Goal: Task Accomplishment & Management: Manage account settings

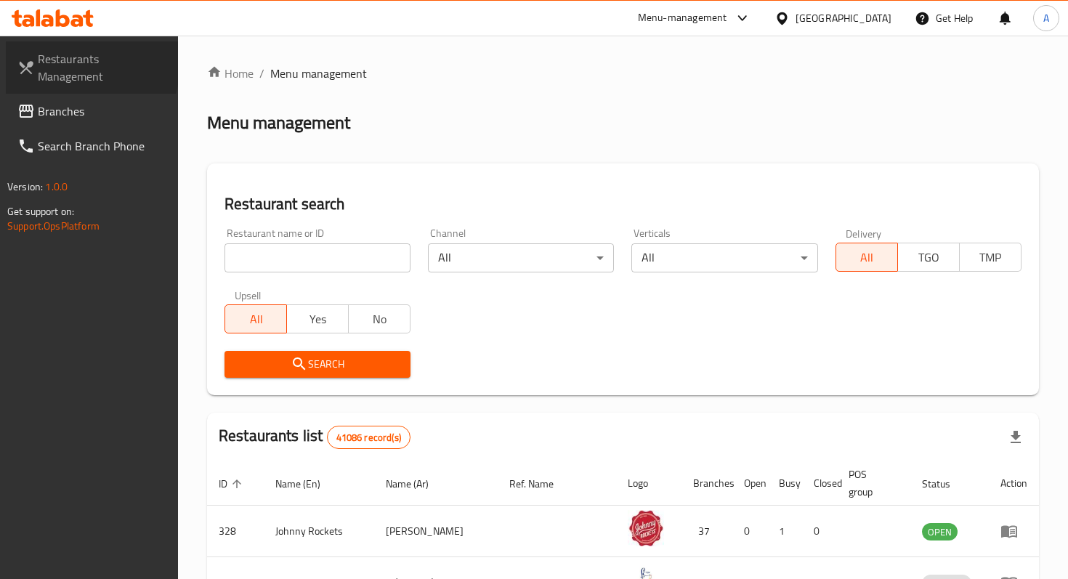
click at [49, 61] on span "Restaurants Management" at bounding box center [102, 67] width 129 height 35
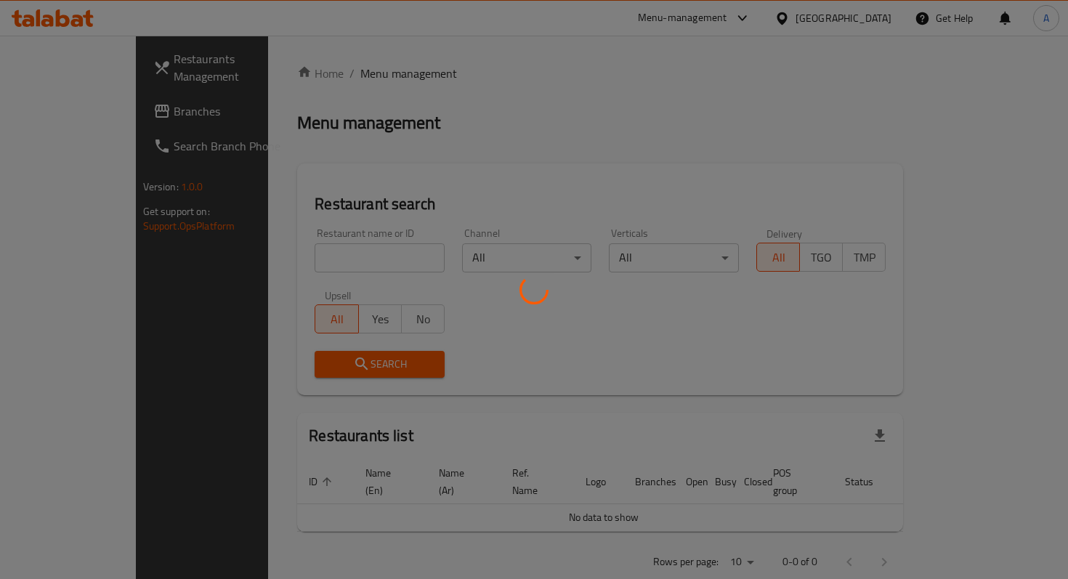
click at [309, 255] on div at bounding box center [534, 289] width 1068 height 579
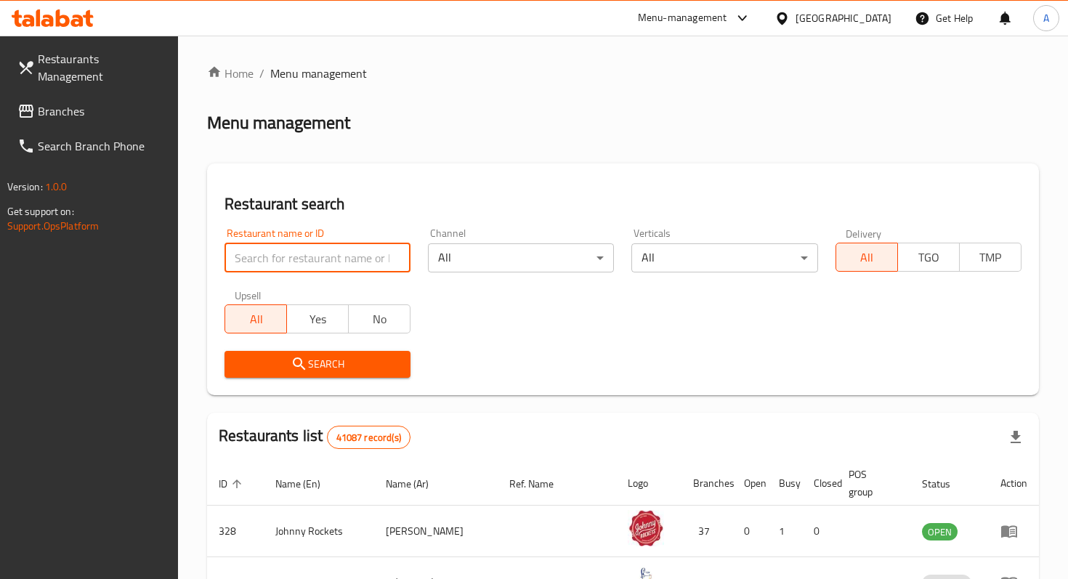
click at [308, 256] on input "search" at bounding box center [317, 257] width 186 height 29
click at [280, 260] on input "maiz" at bounding box center [317, 257] width 186 height 29
type input "maiz tacos"
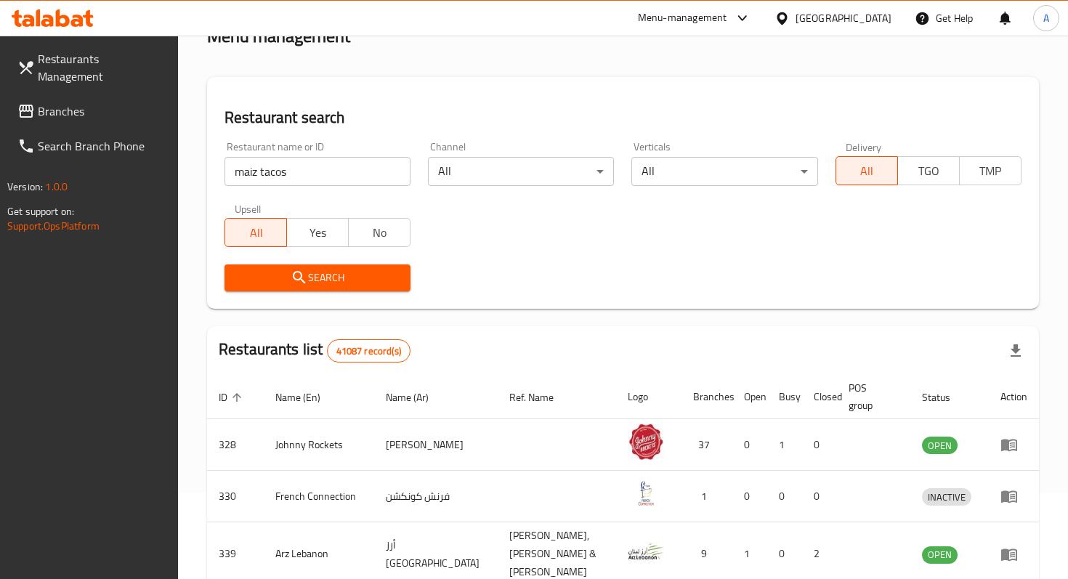
scroll to position [97, 0]
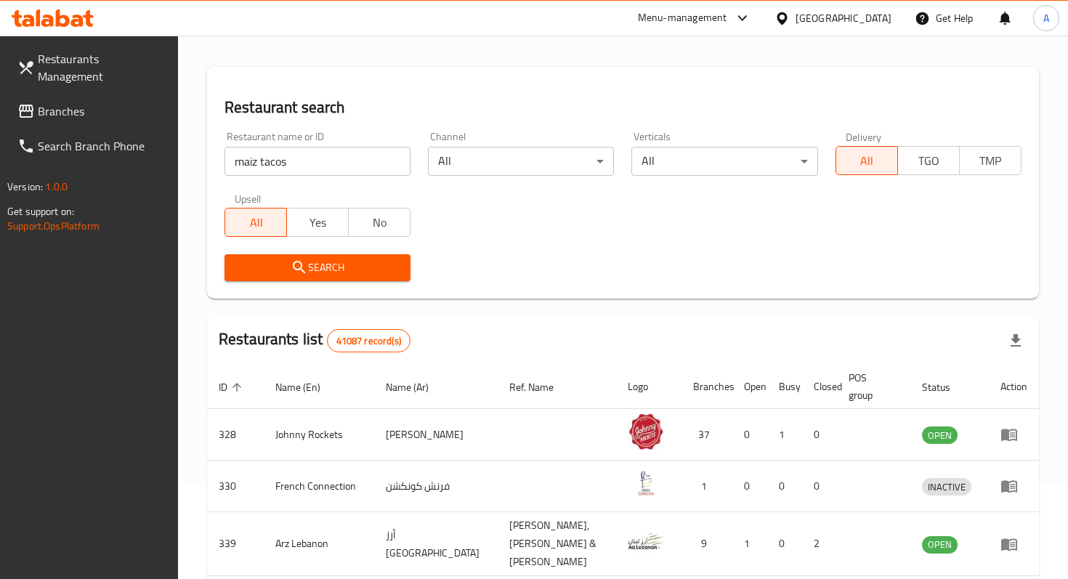
click at [328, 264] on span "Search" at bounding box center [317, 268] width 163 height 18
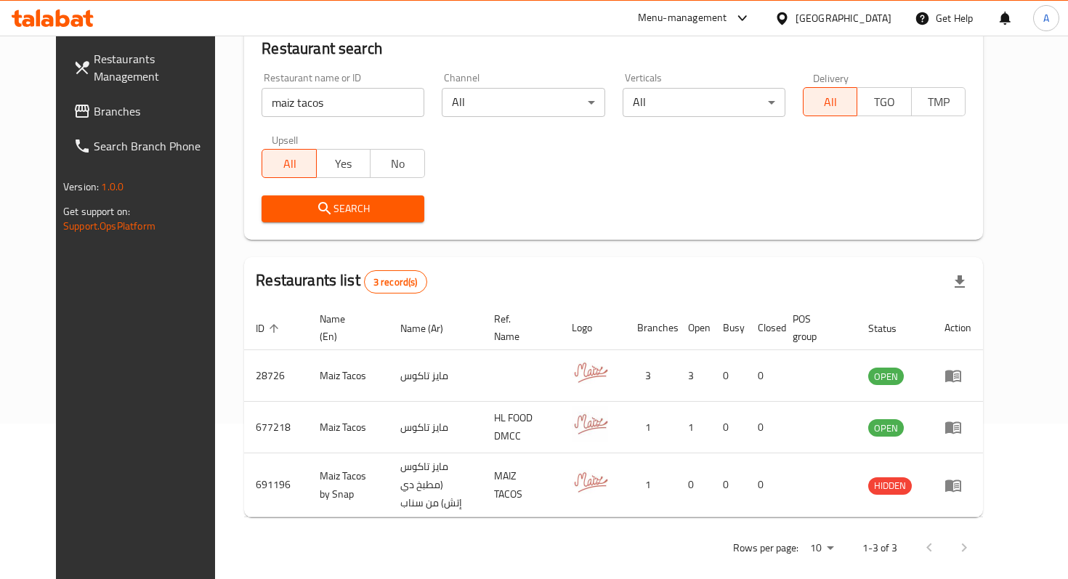
scroll to position [160, 0]
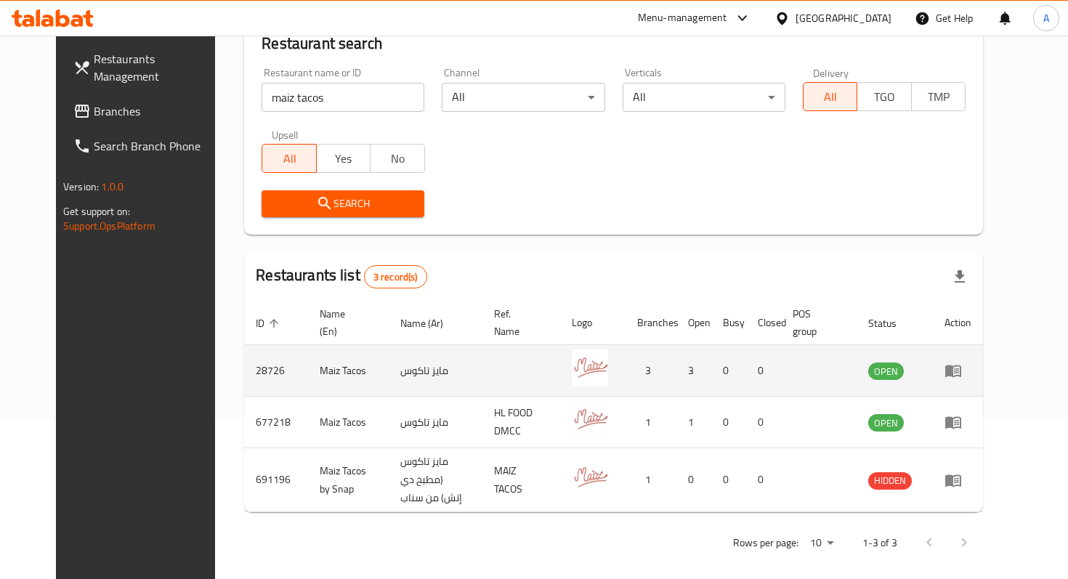
click at [961, 375] on icon "enhanced table" at bounding box center [953, 371] width 16 height 12
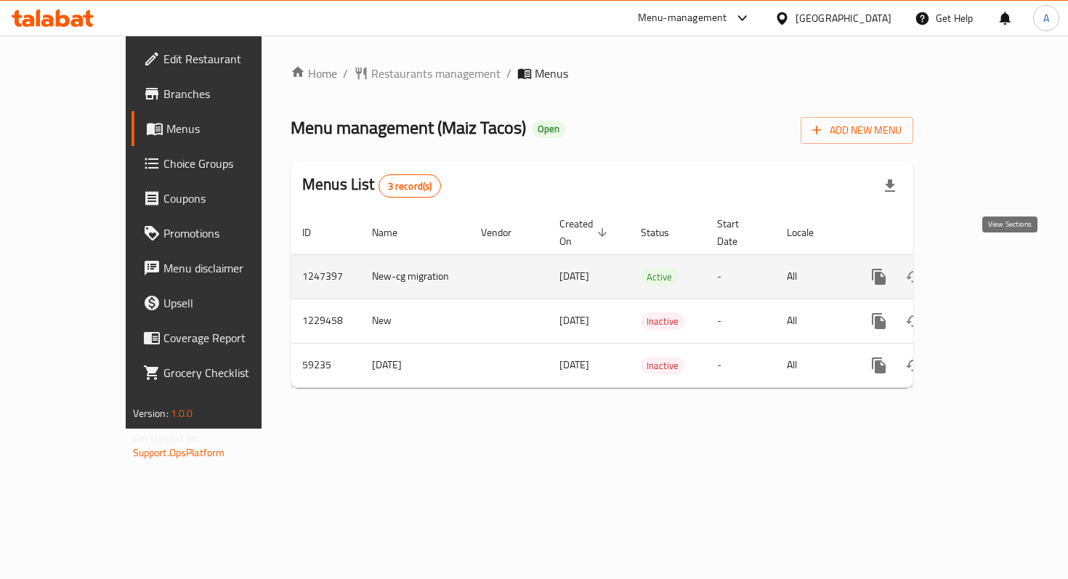
click at [992, 268] on icon "enhanced table" at bounding box center [983, 276] width 17 height 17
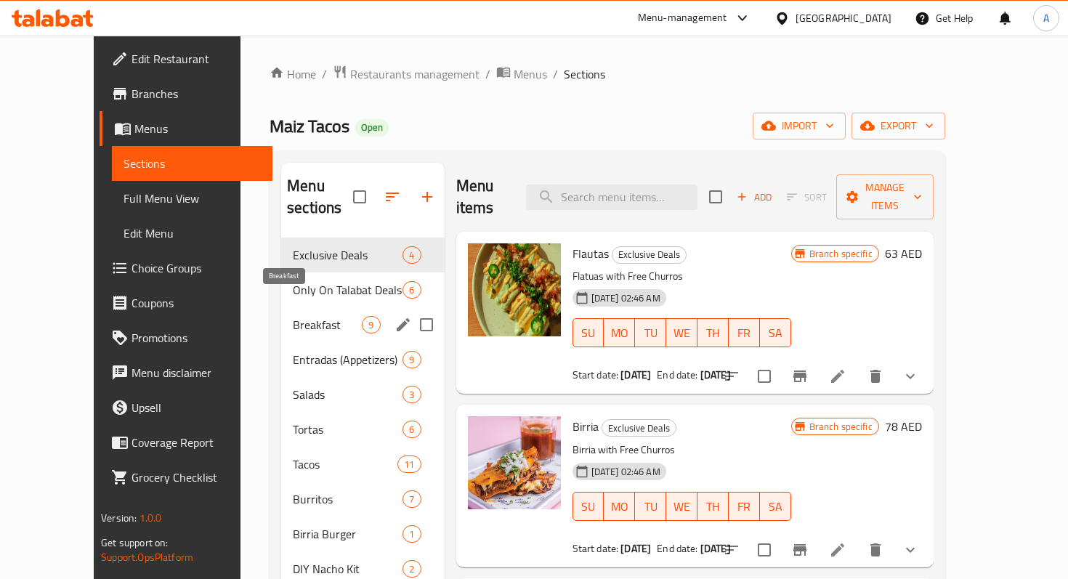
click at [293, 316] on span "Breakfast" at bounding box center [327, 324] width 69 height 17
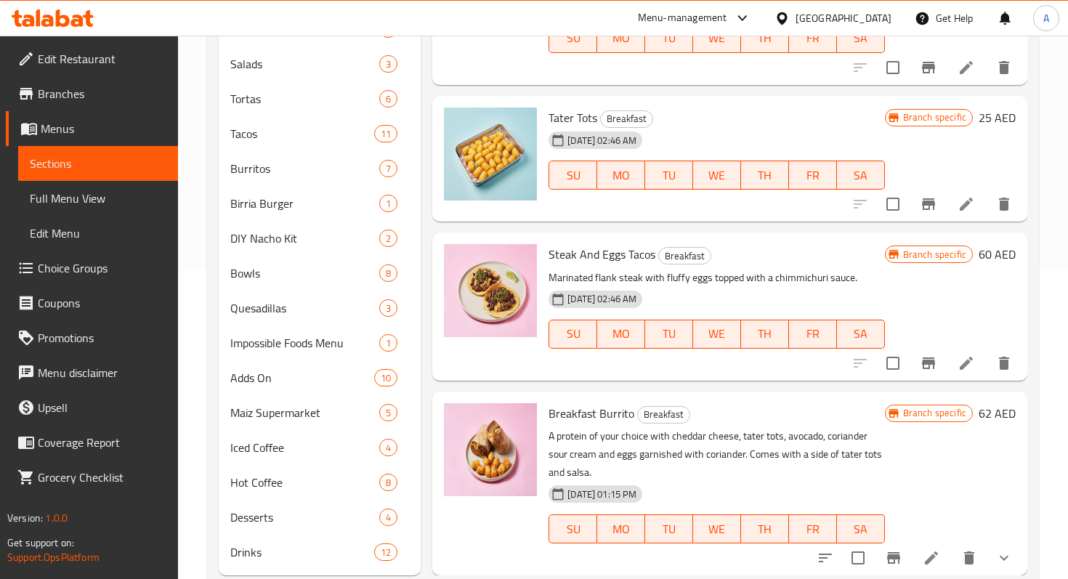
scroll to position [346, 0]
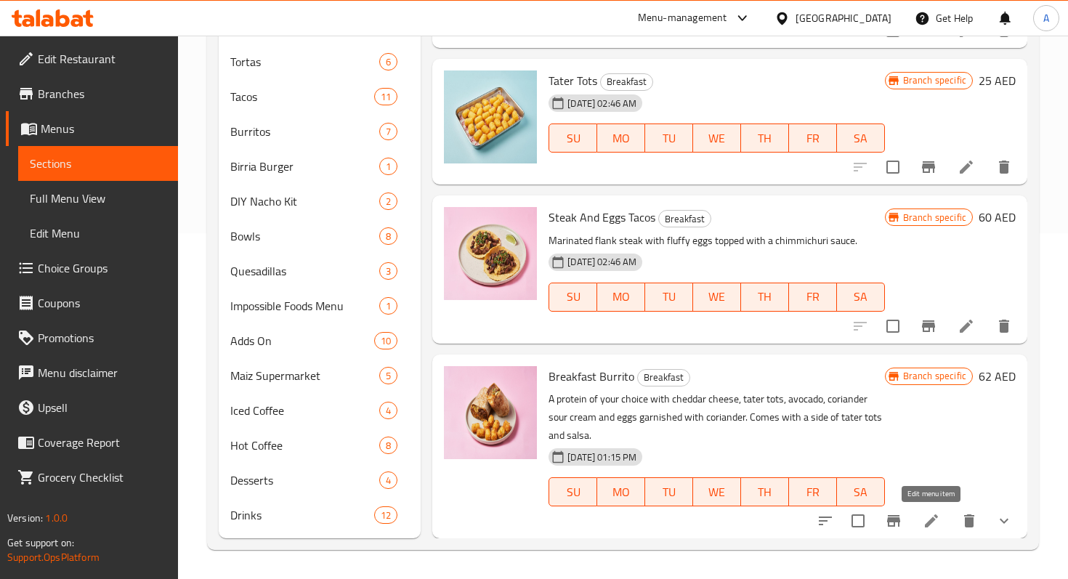
click at [937, 522] on icon at bounding box center [930, 520] width 17 height 17
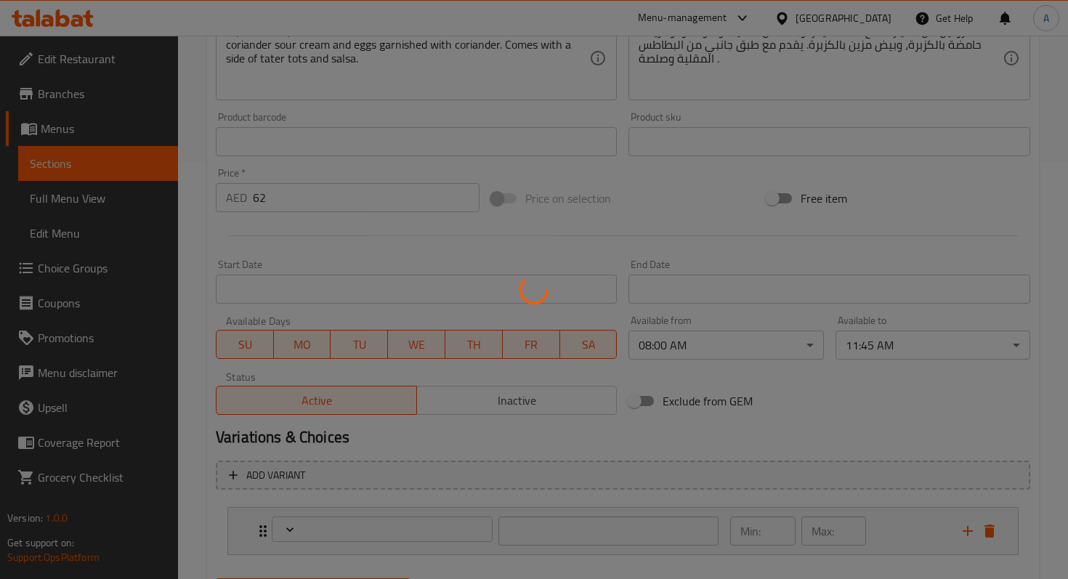
scroll to position [416, 0]
type input "اختيارك من البروتين - بوريتو الإفطار:"
type input "1"
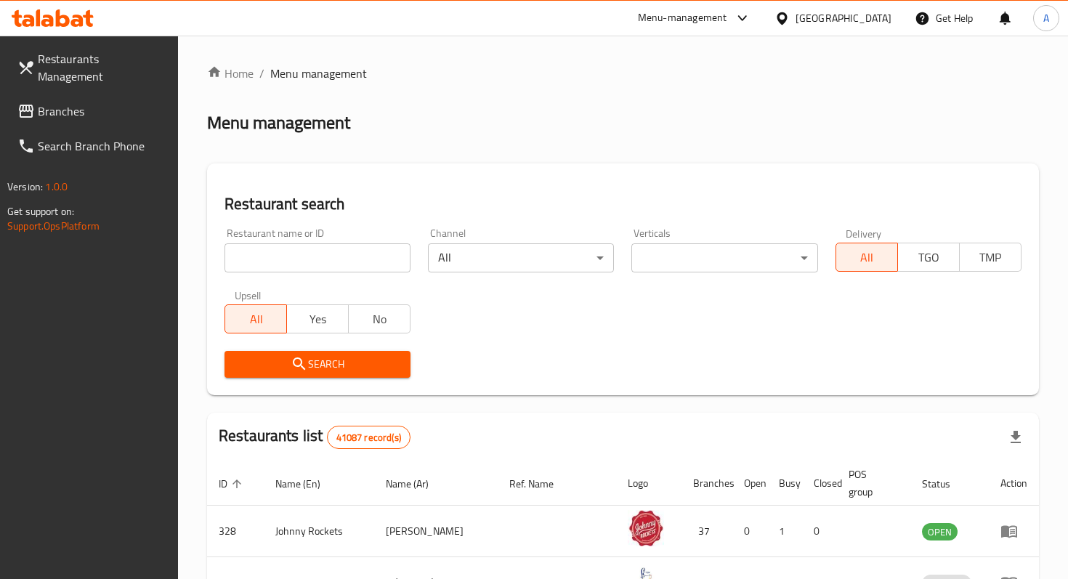
scroll to position [416, 0]
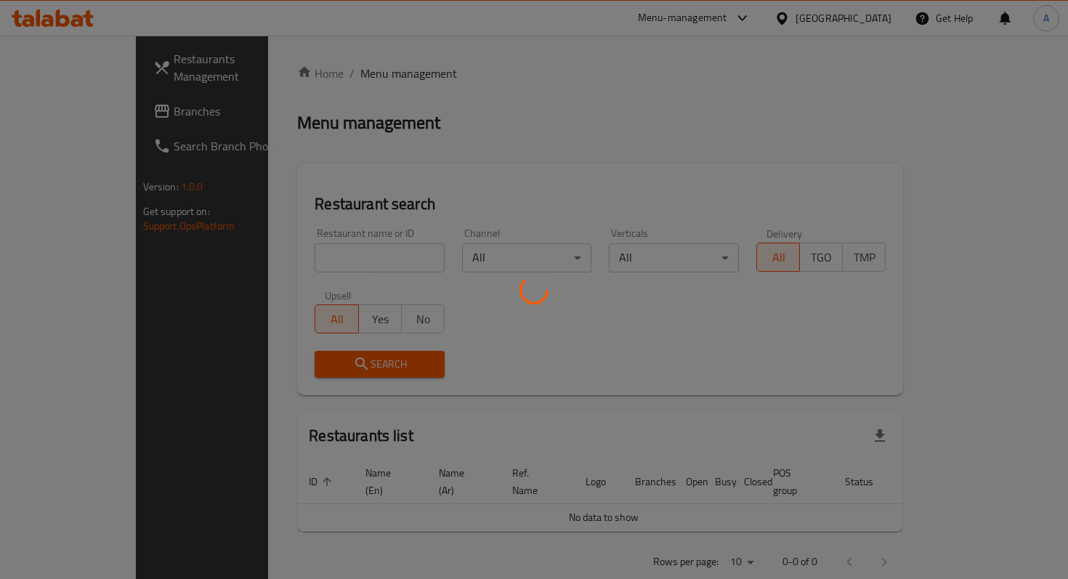
click at [311, 261] on div at bounding box center [534, 289] width 1068 height 579
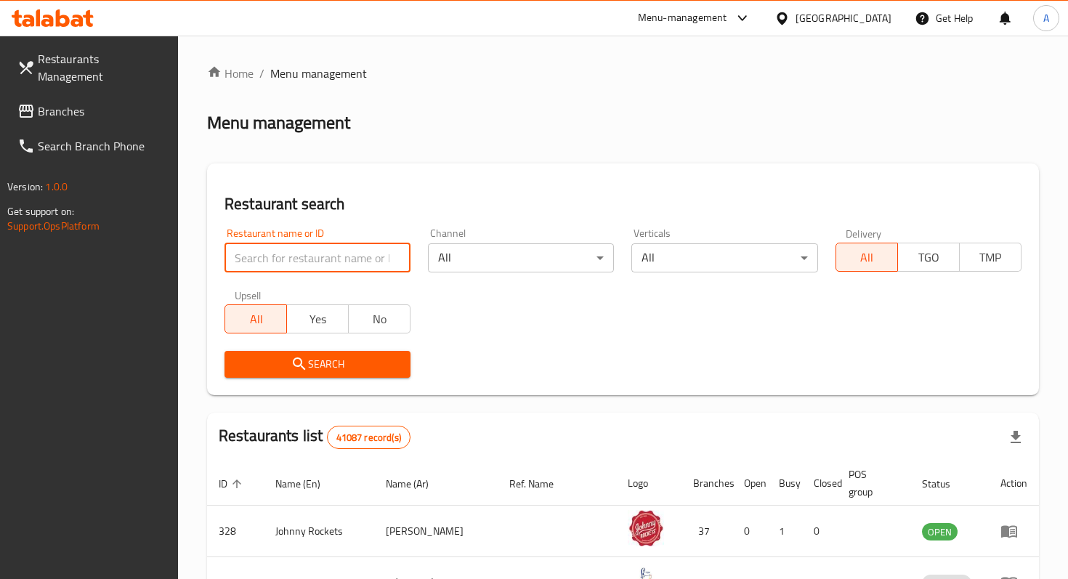
click at [306, 265] on input "search" at bounding box center [317, 257] width 186 height 29
type input "maiz tacos"
click at [322, 389] on div "Restaurant search Restaurant name or ID maiz tacos Restaurant name or ID Channe…" at bounding box center [623, 279] width 832 height 232
click at [317, 375] on button "Search" at bounding box center [317, 364] width 186 height 27
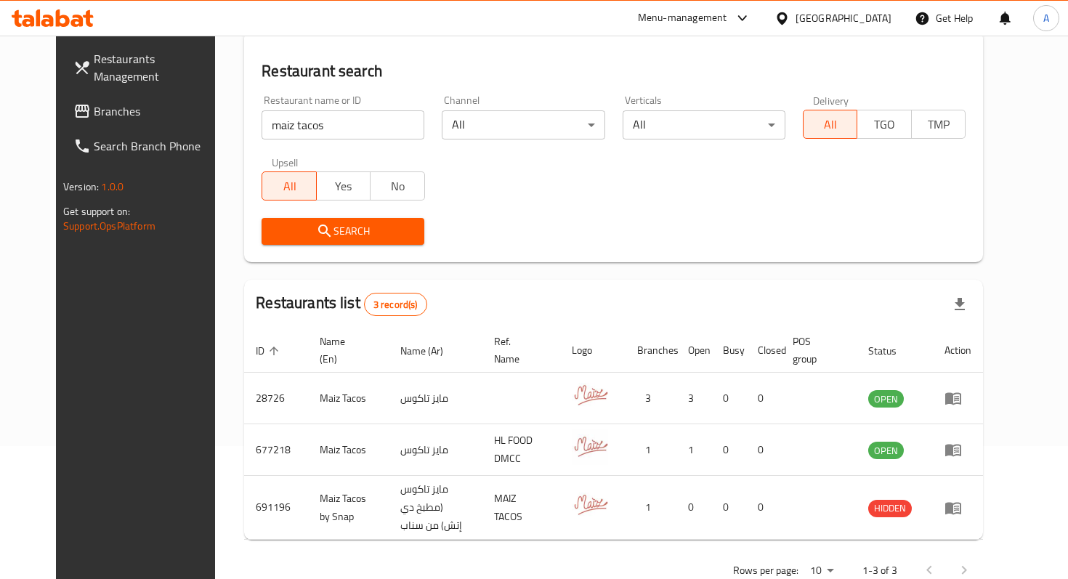
scroll to position [160, 0]
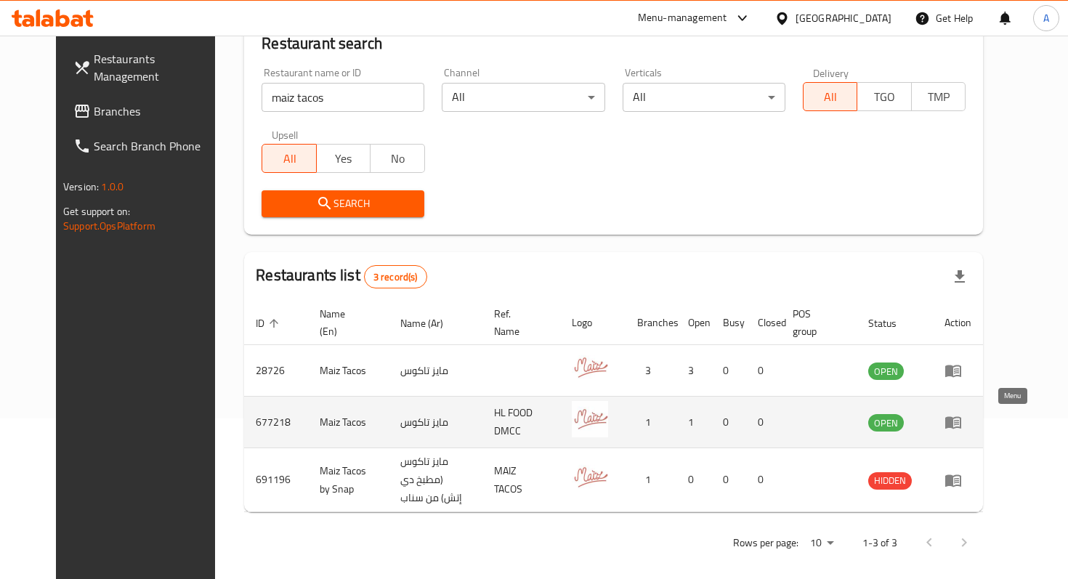
click at [962, 419] on icon "enhanced table" at bounding box center [952, 421] width 17 height 17
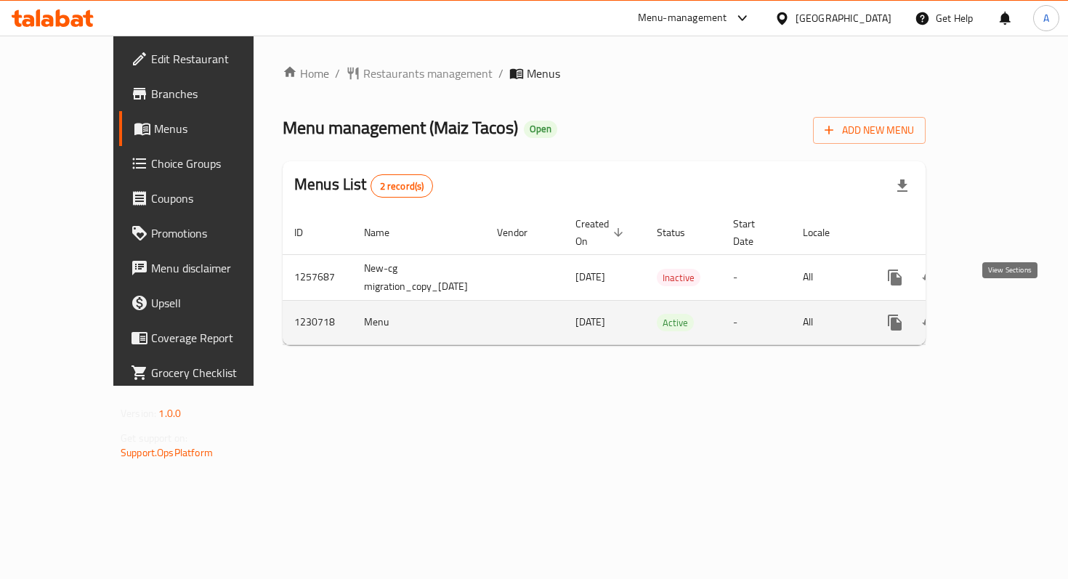
click at [1008, 314] on icon "enhanced table" at bounding box center [999, 322] width 17 height 17
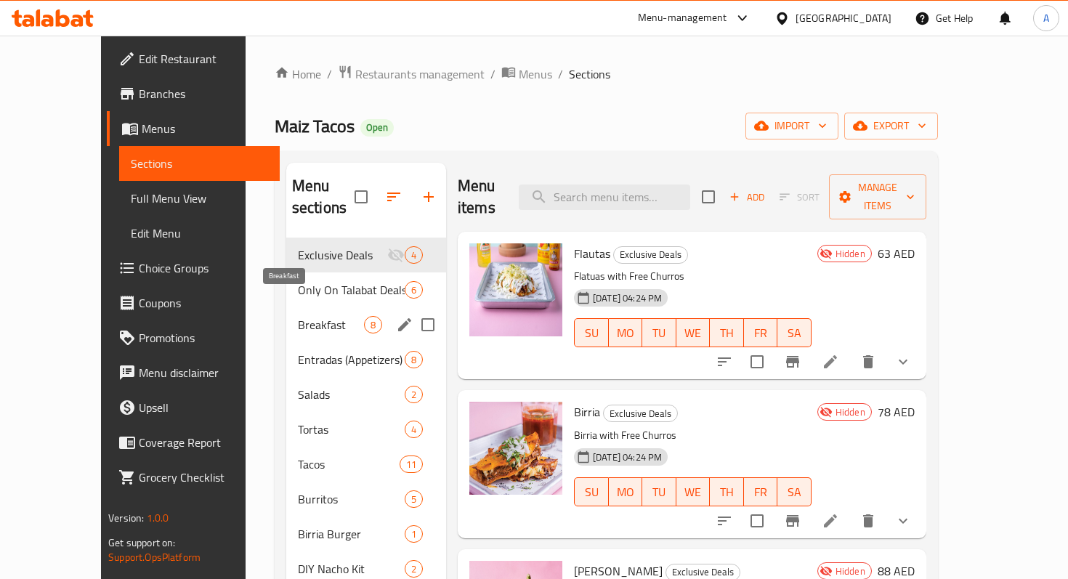
click at [298, 316] on span "Breakfast" at bounding box center [331, 324] width 66 height 17
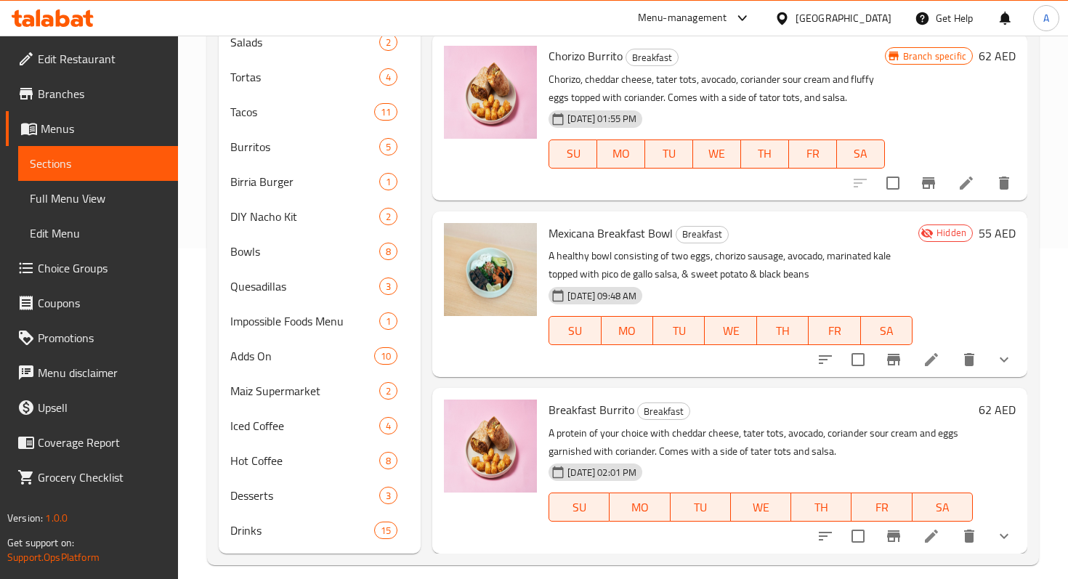
scroll to position [346, 0]
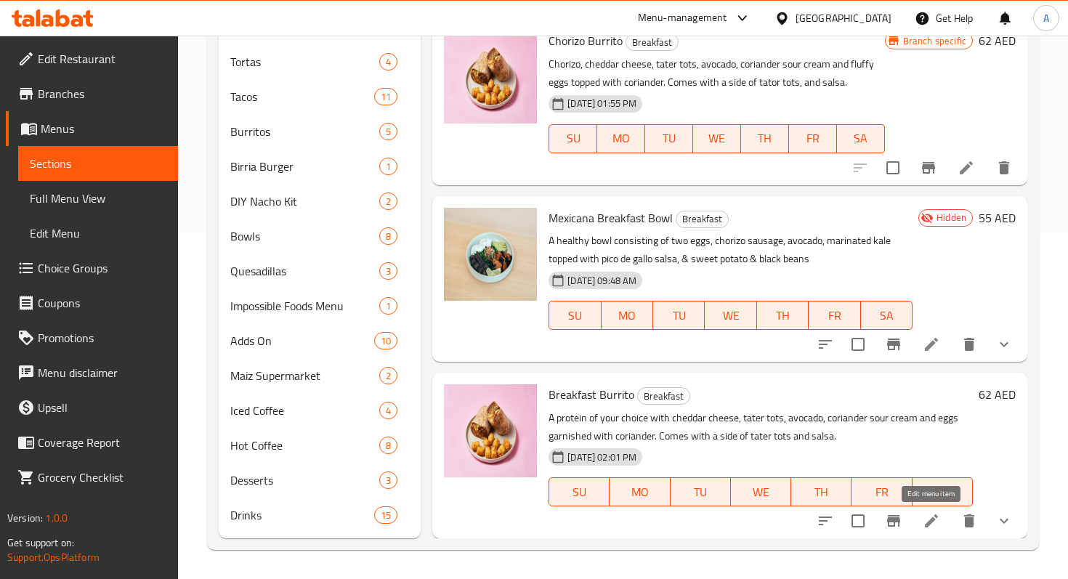
click at [936, 526] on icon at bounding box center [930, 520] width 17 height 17
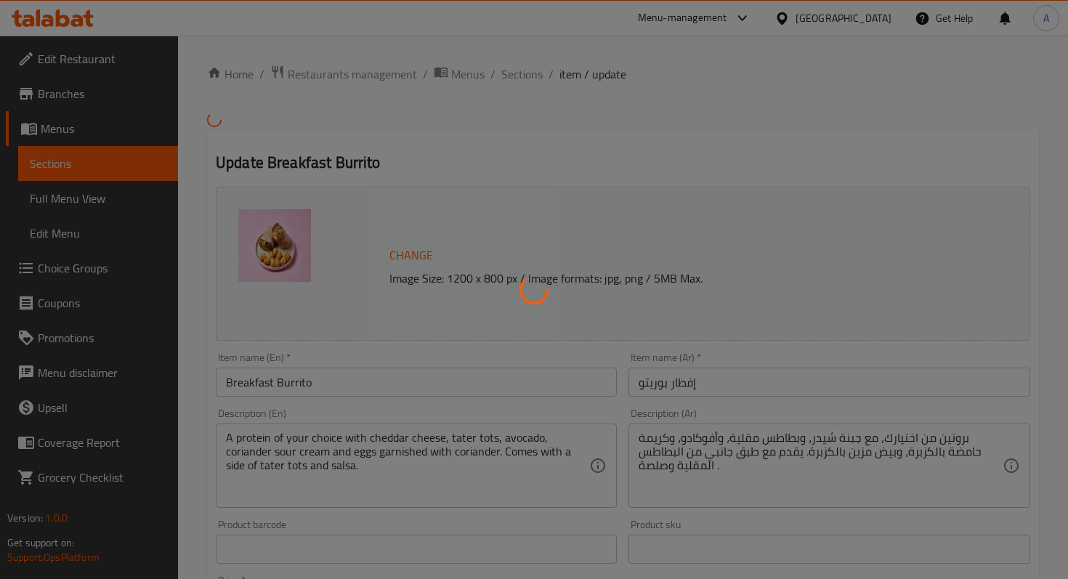
type input "اختيارك من البروتين - بوريتو الإفطار:"
type input "1"
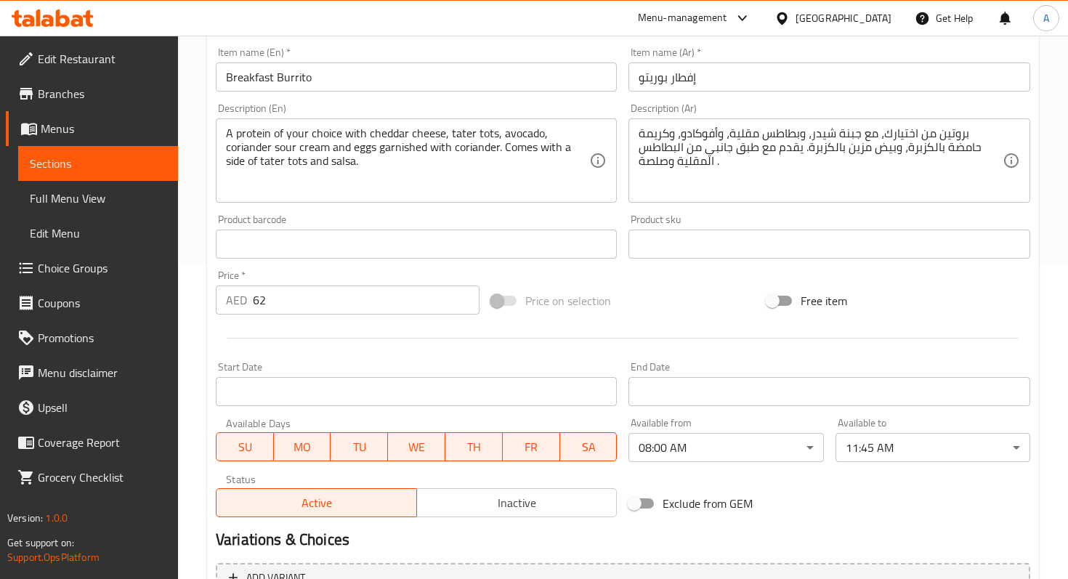
scroll to position [511, 0]
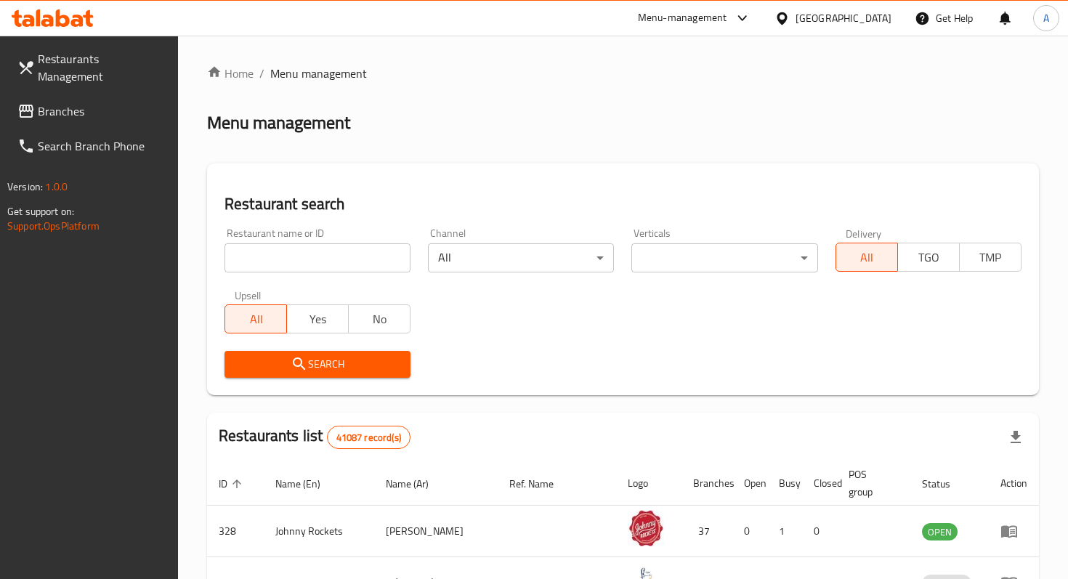
scroll to position [511, 0]
